Goal: Find specific page/section: Find specific page/section

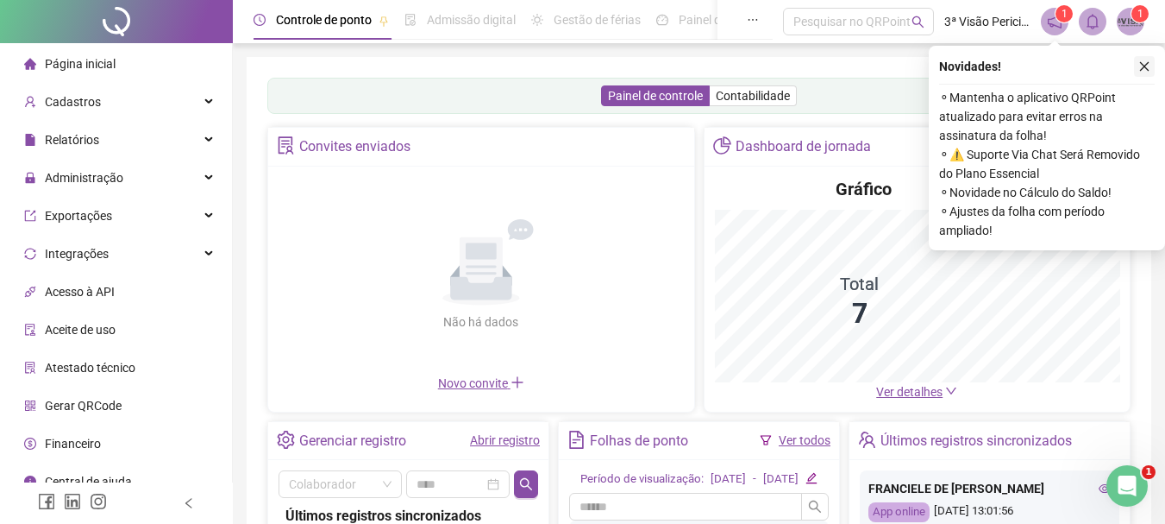
click at [1145, 71] on icon "close" at bounding box center [1144, 66] width 12 height 12
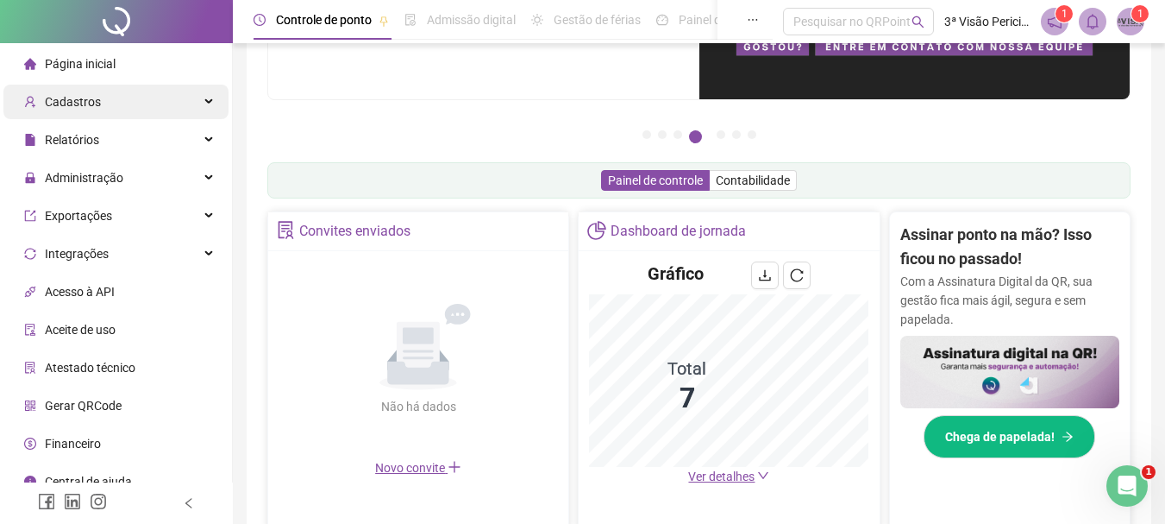
scroll to position [168, 0]
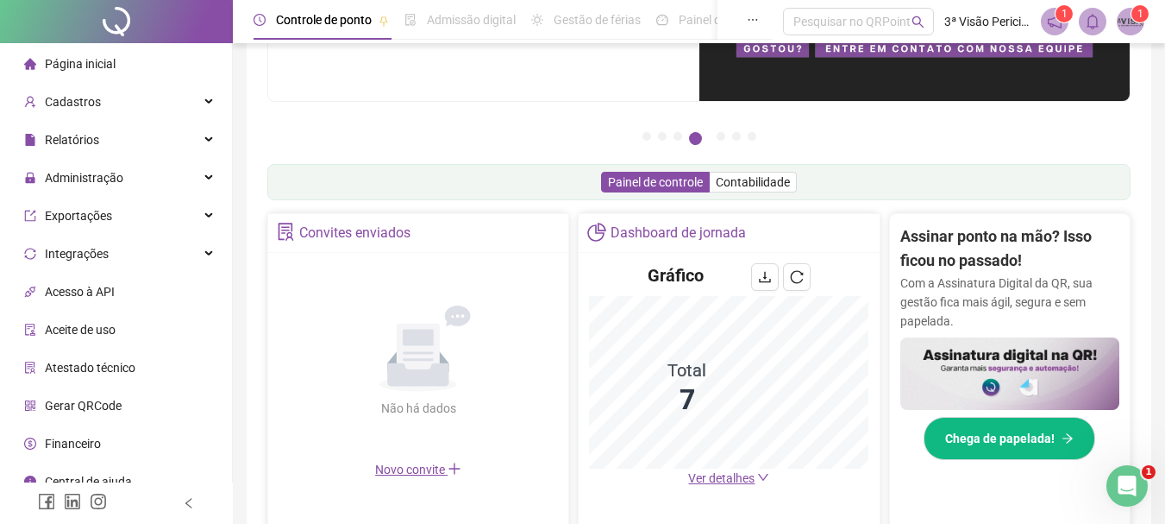
drag, startPoint x: 78, startPoint y: 63, endPoint x: 78, endPoint y: 79, distance: 16.4
click at [78, 62] on span "Página inicial" at bounding box center [80, 64] width 71 height 14
click at [74, 102] on span "Cadastros" at bounding box center [73, 102] width 56 height 14
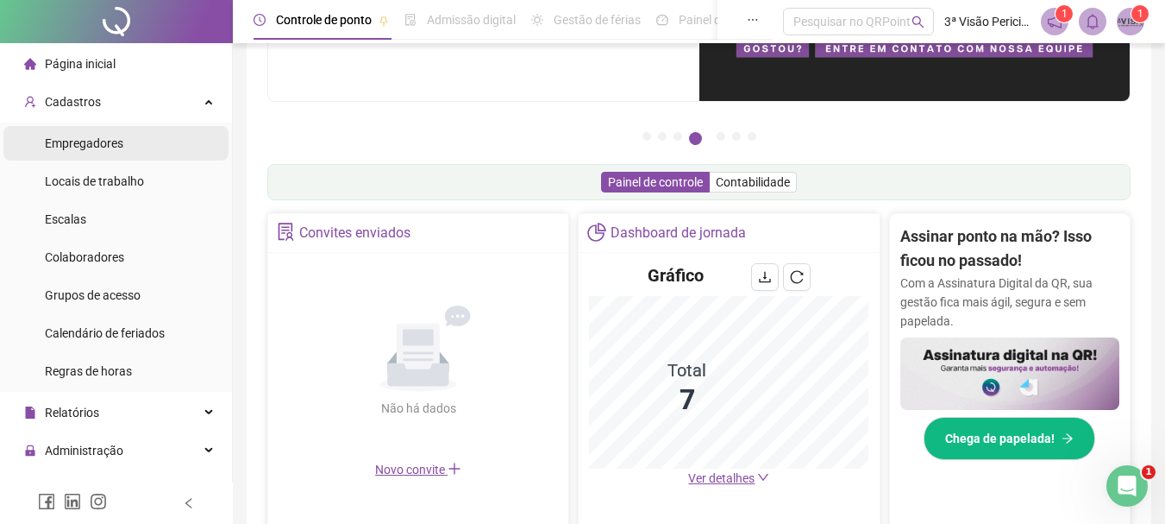
click at [76, 147] on span "Empregadores" at bounding box center [84, 143] width 78 height 14
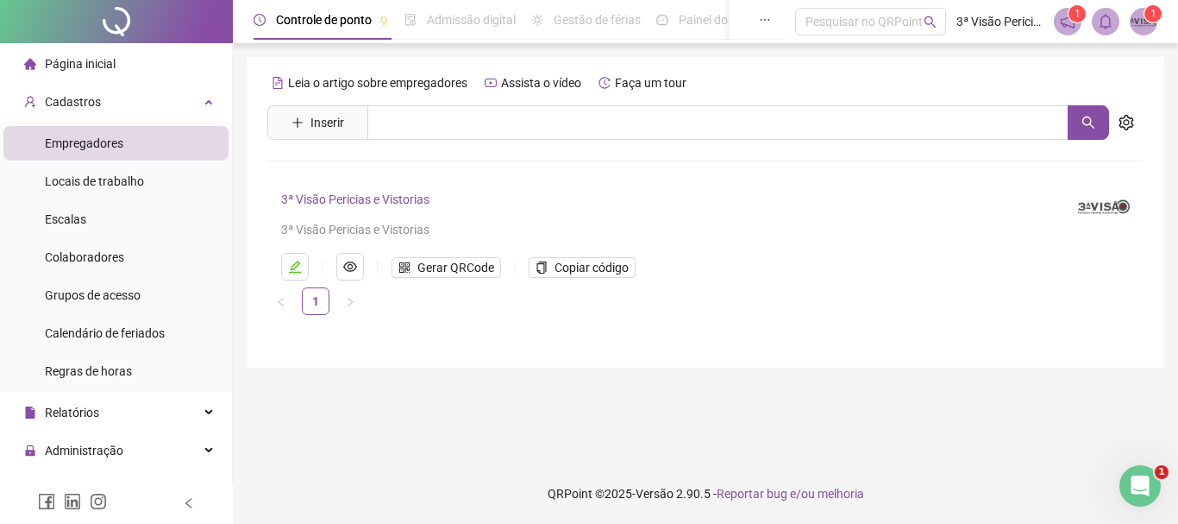
click at [114, 50] on div "Página inicial" at bounding box center [69, 64] width 91 height 34
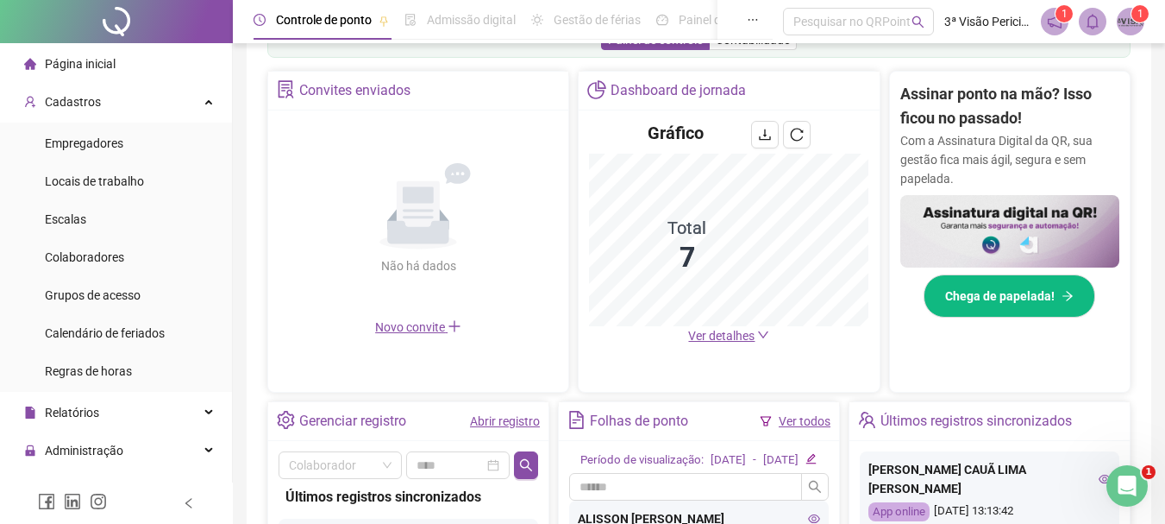
scroll to position [341, 0]
